Goal: Use online tool/utility: Utilize a website feature to perform a specific function

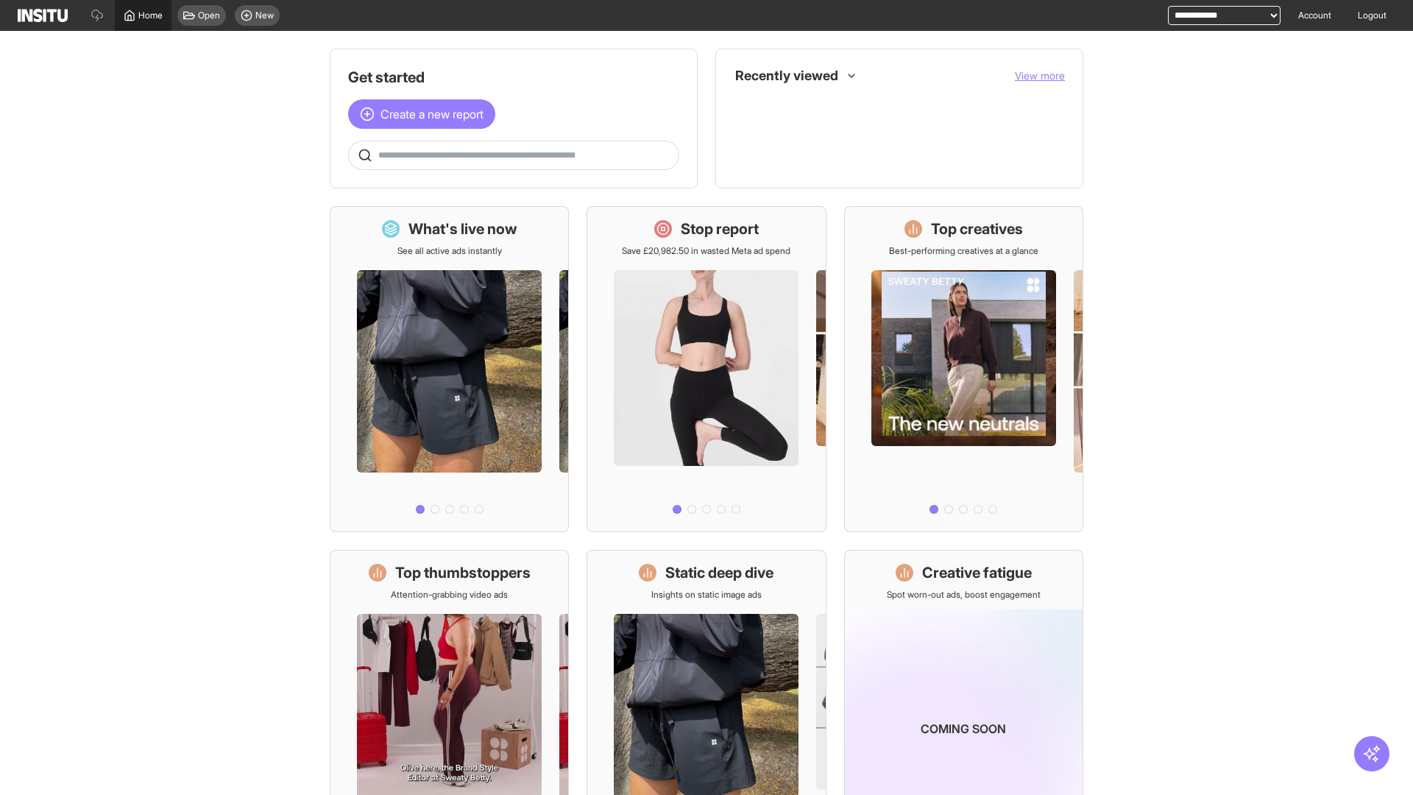
click at [143, 15] on span "Home" at bounding box center [150, 16] width 24 height 12
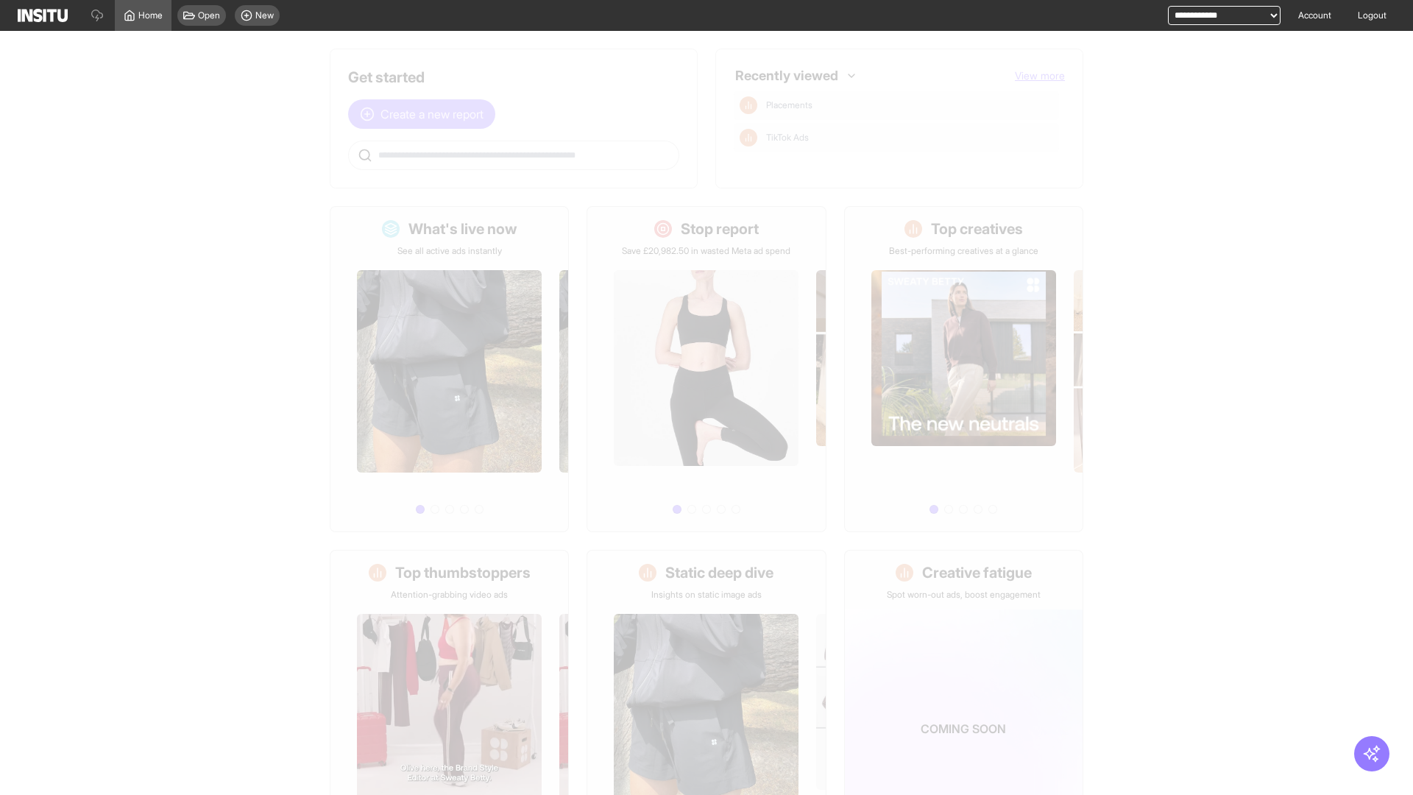
click at [425, 114] on span "Create a new report" at bounding box center [432, 114] width 103 height 18
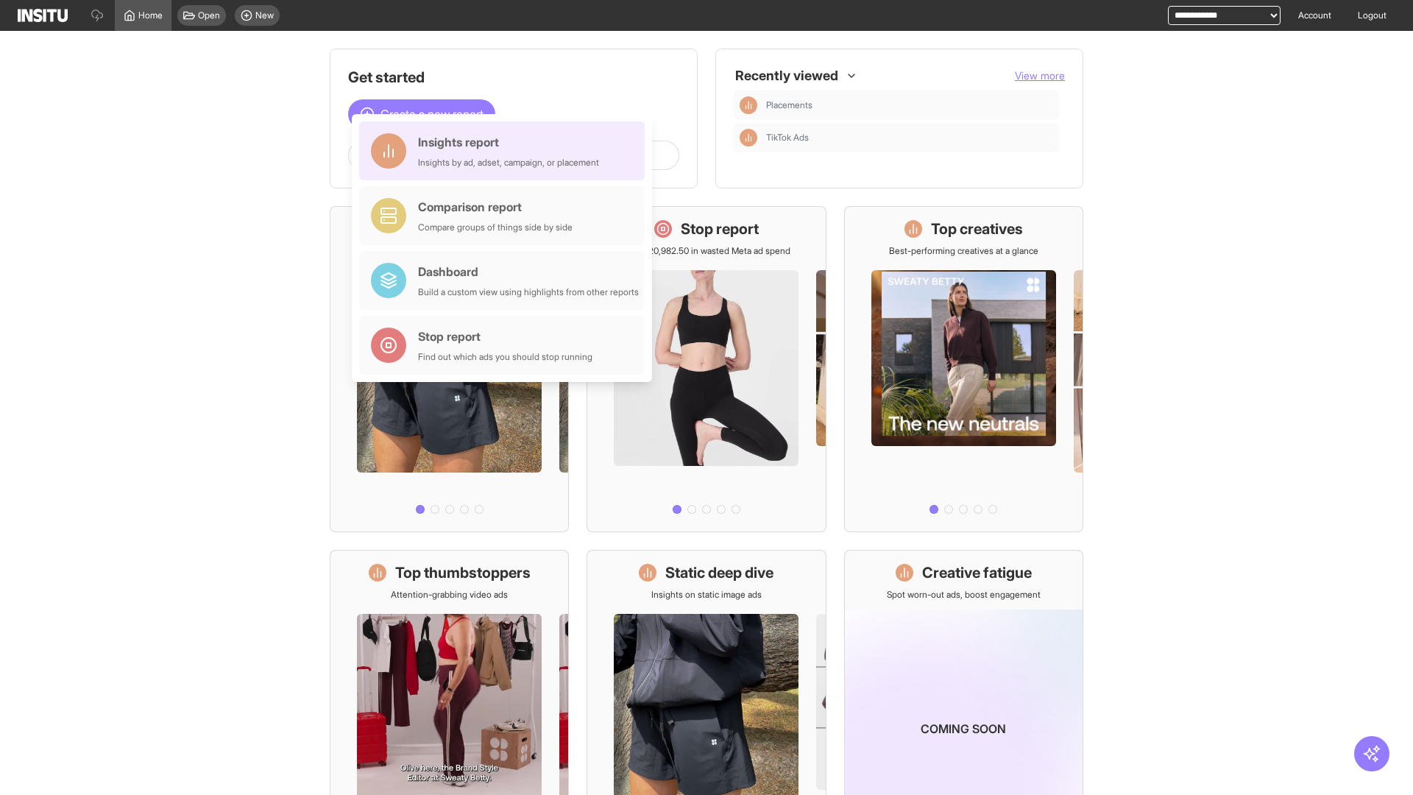
click at [506, 151] on div "Insights report Insights by ad, adset, campaign, or placement" at bounding box center [508, 150] width 181 height 35
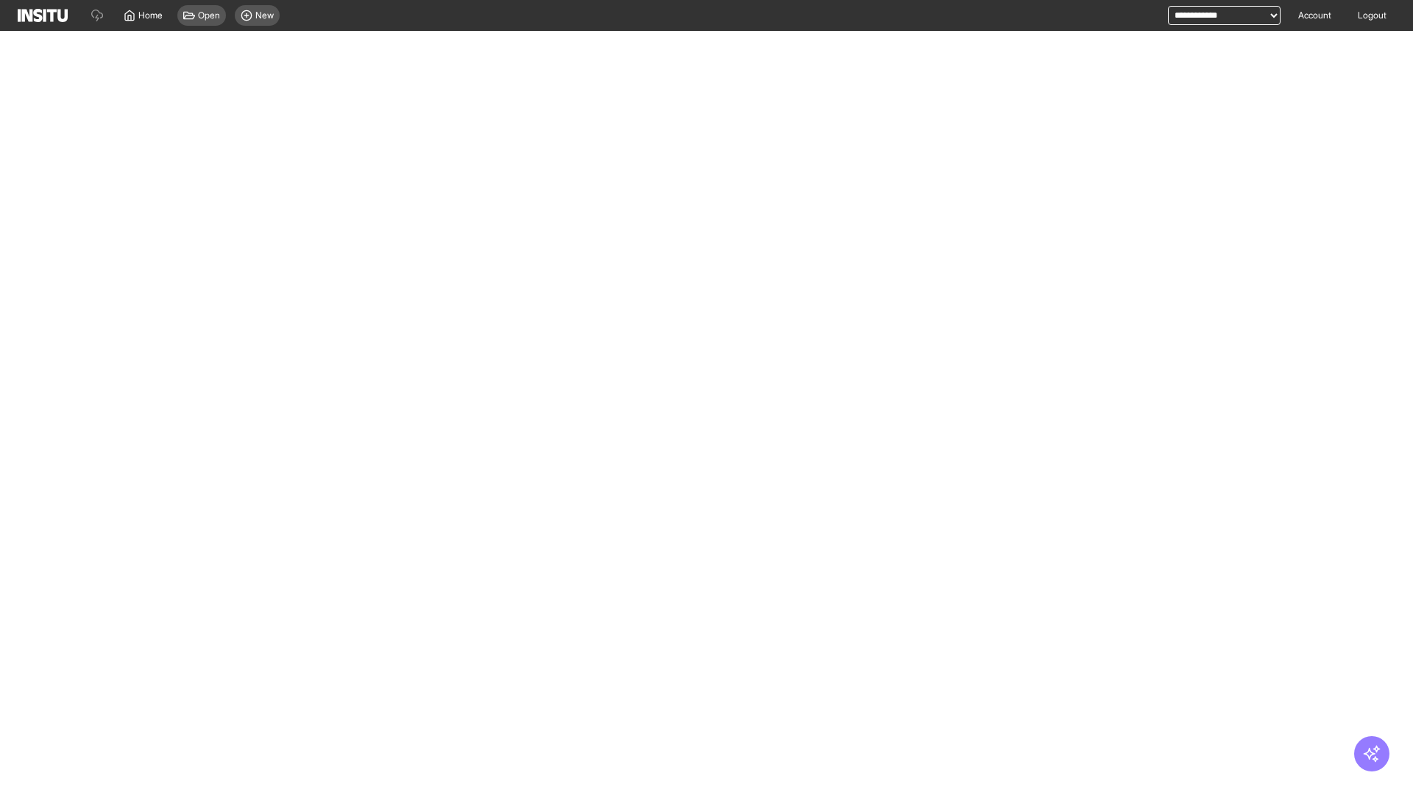
select select "**"
